Goal: Information Seeking & Learning: Learn about a topic

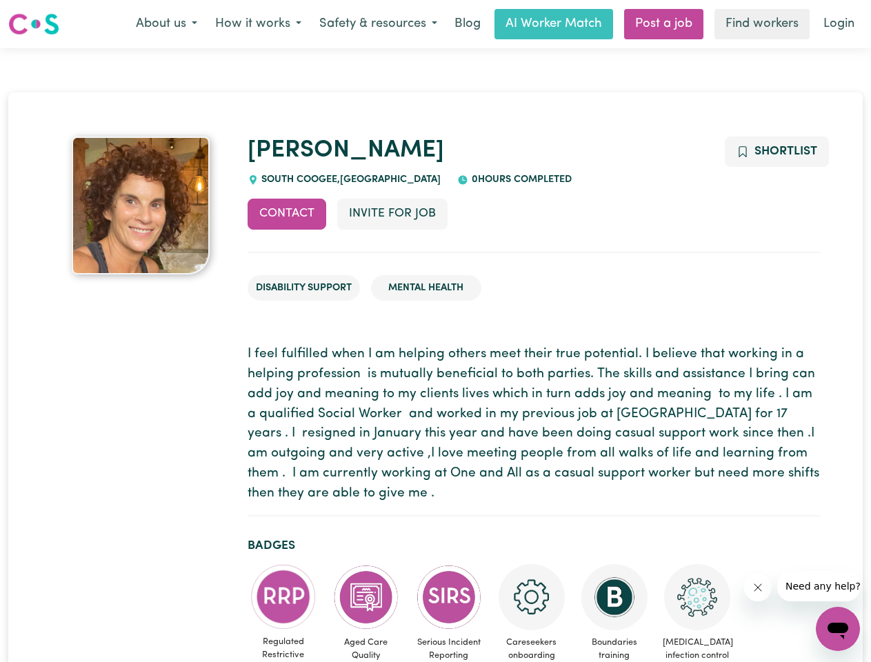
click at [166, 24] on button "About us" at bounding box center [166, 24] width 79 height 29
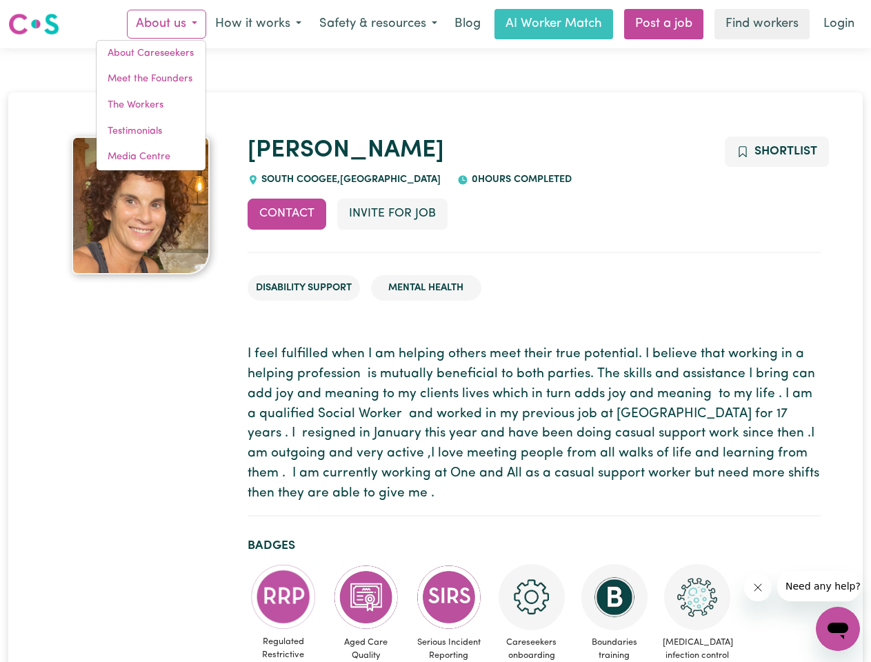
click at [257, 24] on button "How it works" at bounding box center [258, 24] width 104 height 29
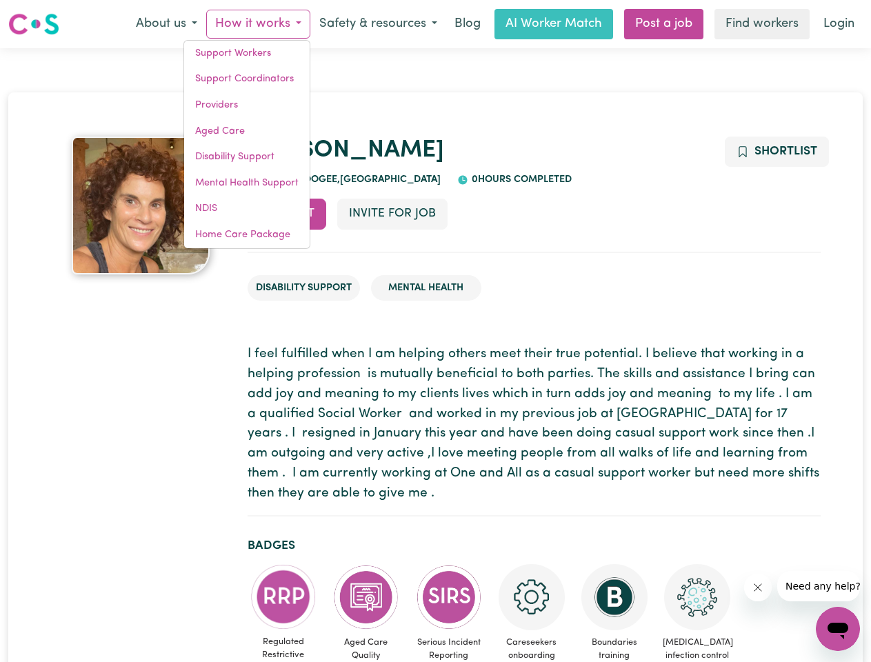
click at [377, 24] on button "Safety & resources" at bounding box center [378, 24] width 136 height 29
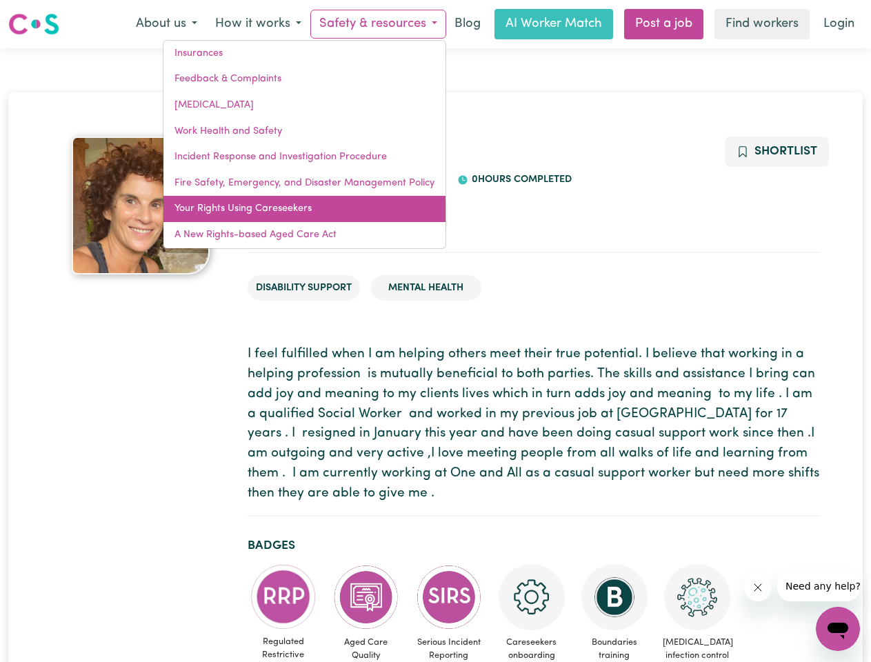
click at [287, 214] on link "Your Rights Using Careseekers" at bounding box center [305, 209] width 282 height 26
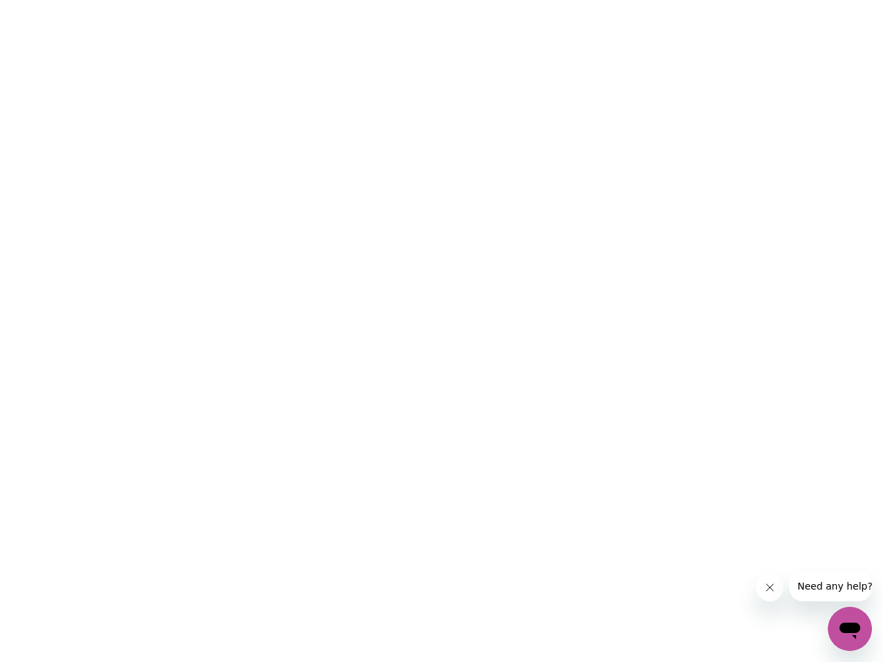
click at [392, 0] on html at bounding box center [441, 0] width 883 height 0
click at [776, 0] on html at bounding box center [441, 0] width 883 height 0
click at [284, 0] on html at bounding box center [441, 0] width 883 height 0
click at [366, 0] on html at bounding box center [441, 0] width 883 height 0
